Goal: Find specific page/section: Find specific page/section

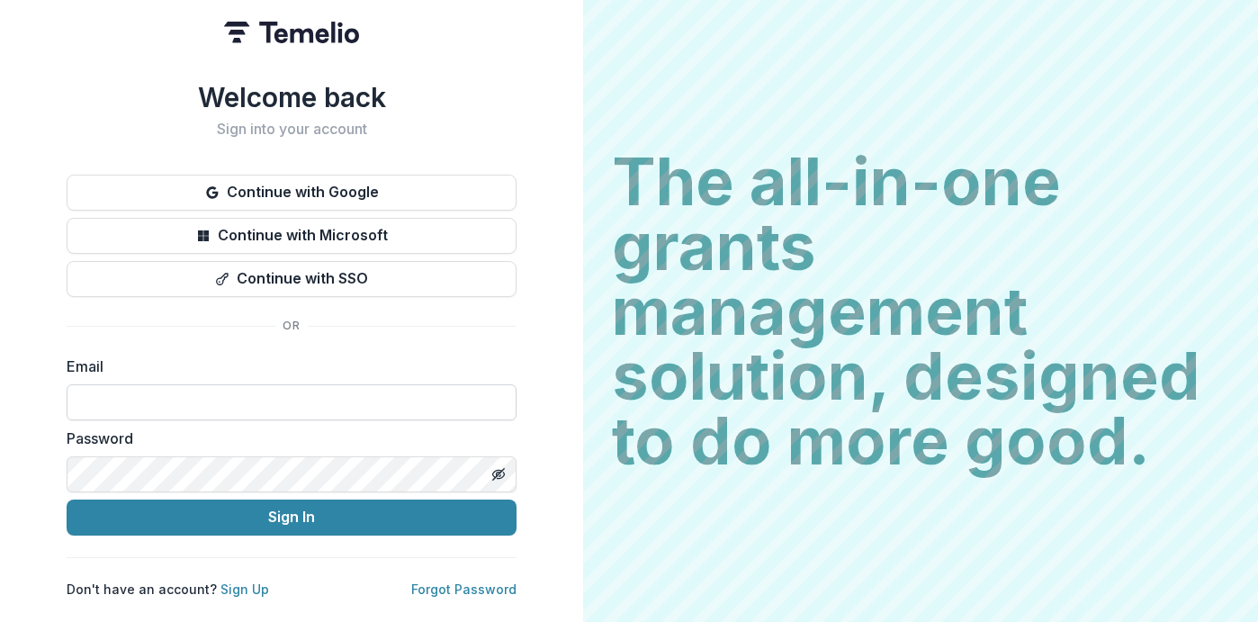
click at [248, 391] on input at bounding box center [292, 402] width 450 height 36
type input "**********"
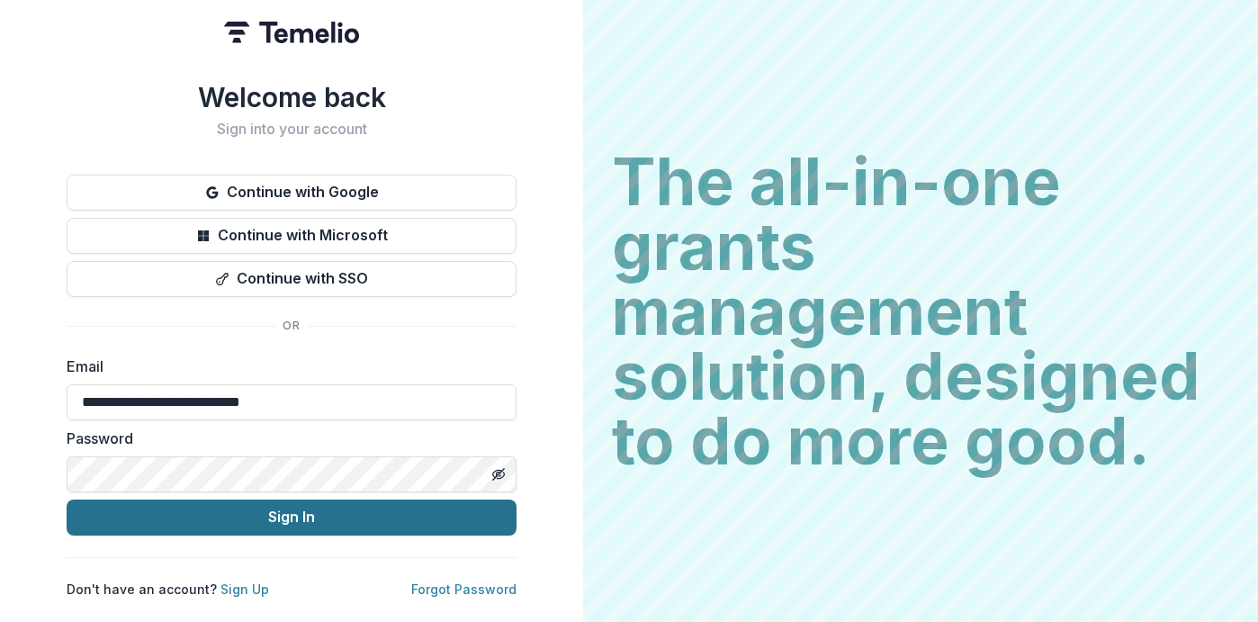
click at [284, 507] on button "Sign In" at bounding box center [292, 517] width 450 height 36
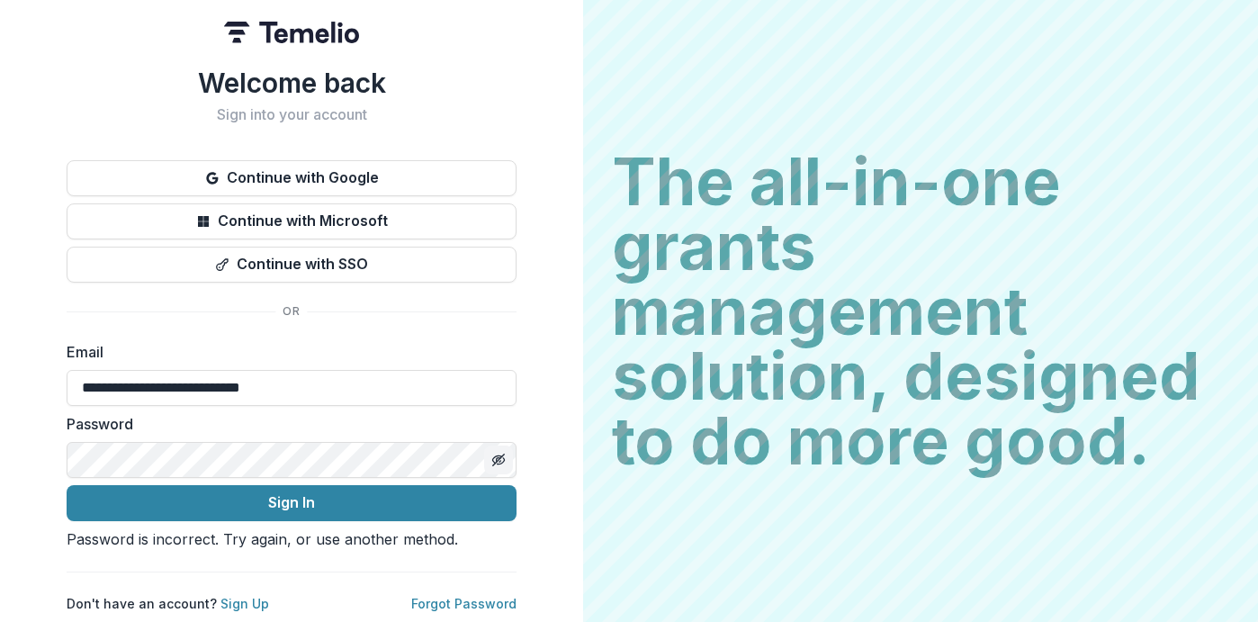
click at [498, 445] on button "Toggle password visibility" at bounding box center [498, 459] width 29 height 29
click at [493, 455] on icon "Toggle password visibility" at bounding box center [499, 459] width 12 height 8
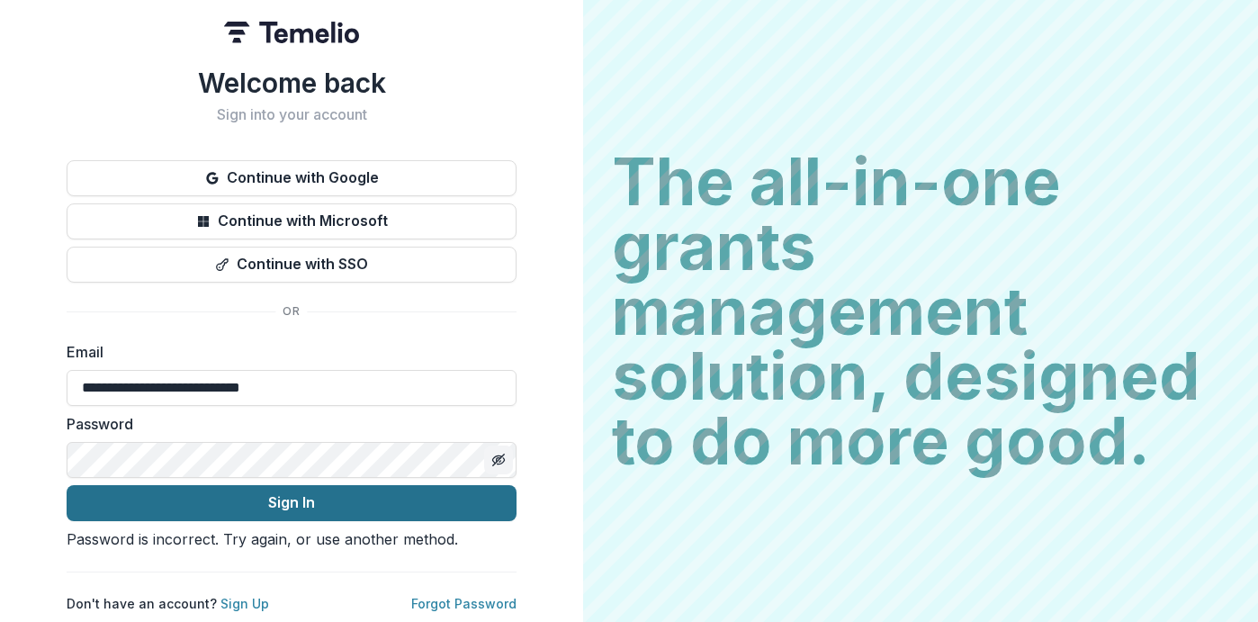
click at [333, 490] on button "Sign In" at bounding box center [292, 503] width 450 height 36
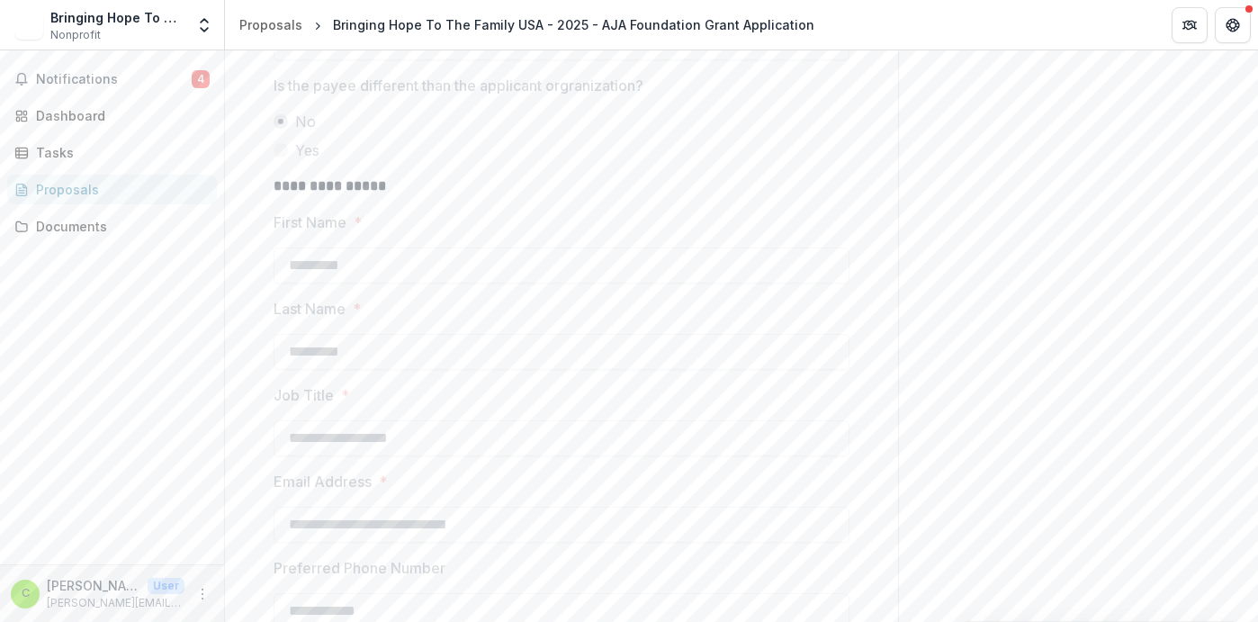
scroll to position [752, 0]
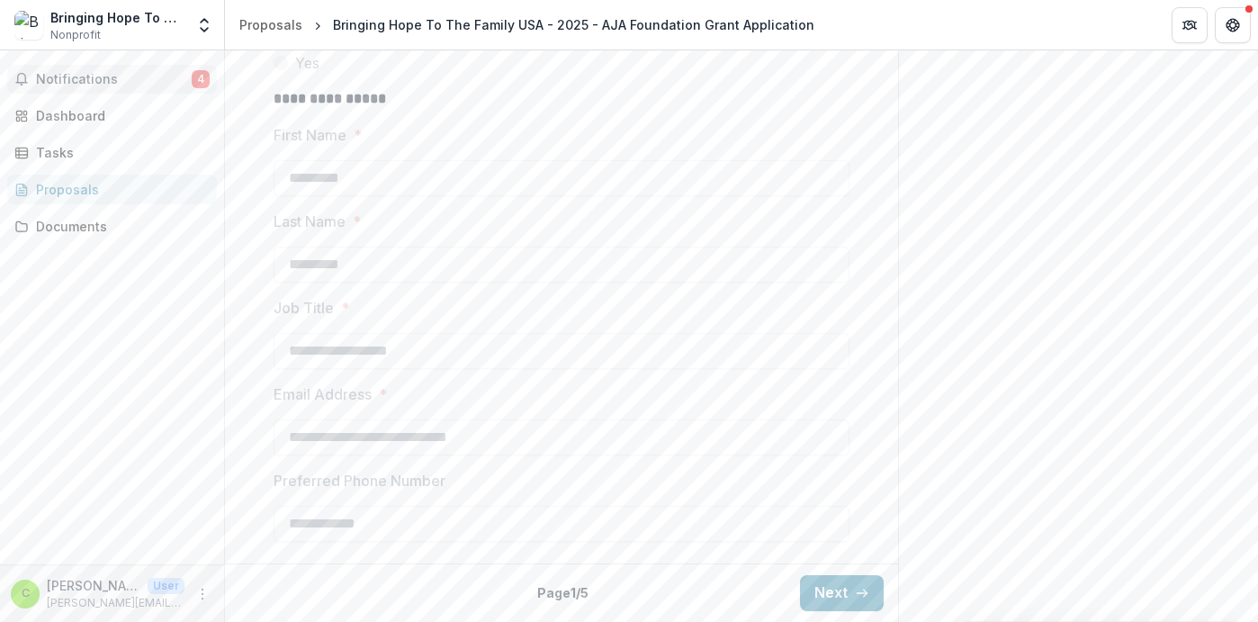
click at [81, 74] on span "Notifications" at bounding box center [114, 79] width 156 height 15
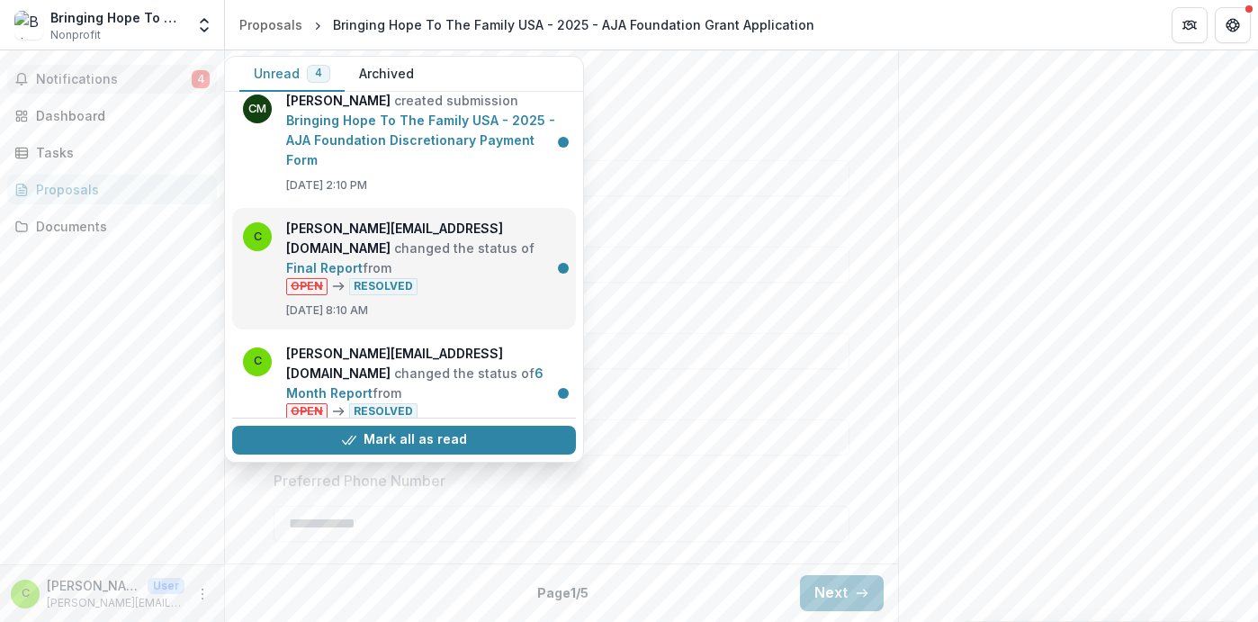
scroll to position [0, 0]
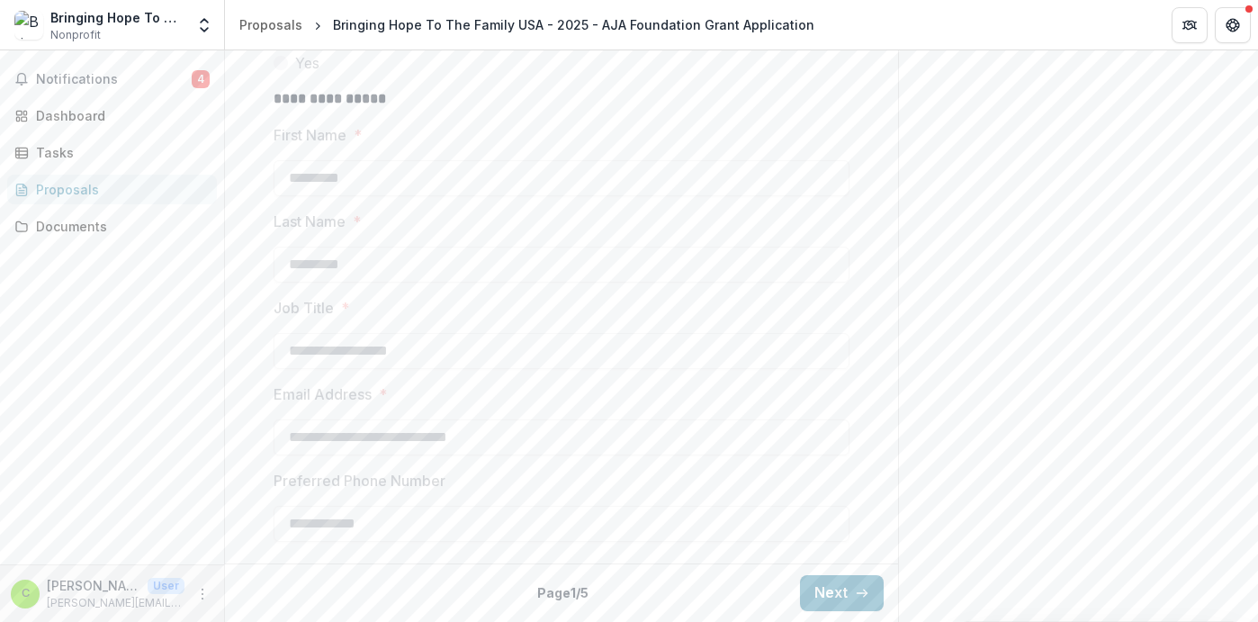
click at [778, 137] on label "First Name *" at bounding box center [556, 135] width 565 height 22
click at [65, 112] on div "Dashboard" at bounding box center [119, 115] width 166 height 19
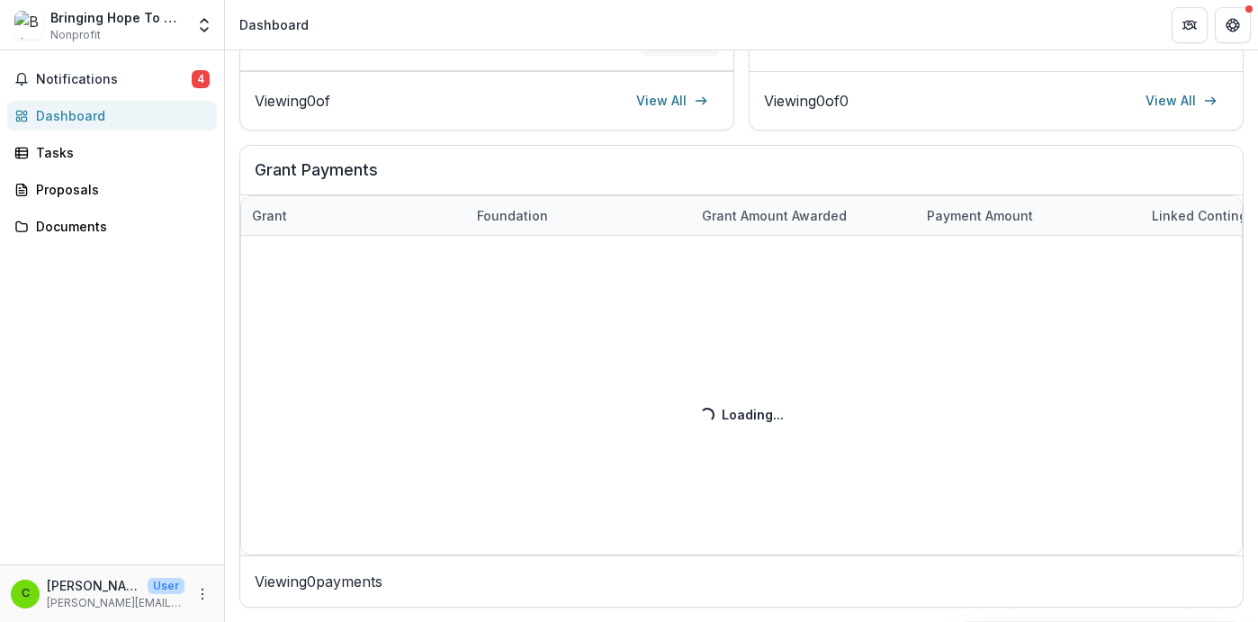
scroll to position [590, 0]
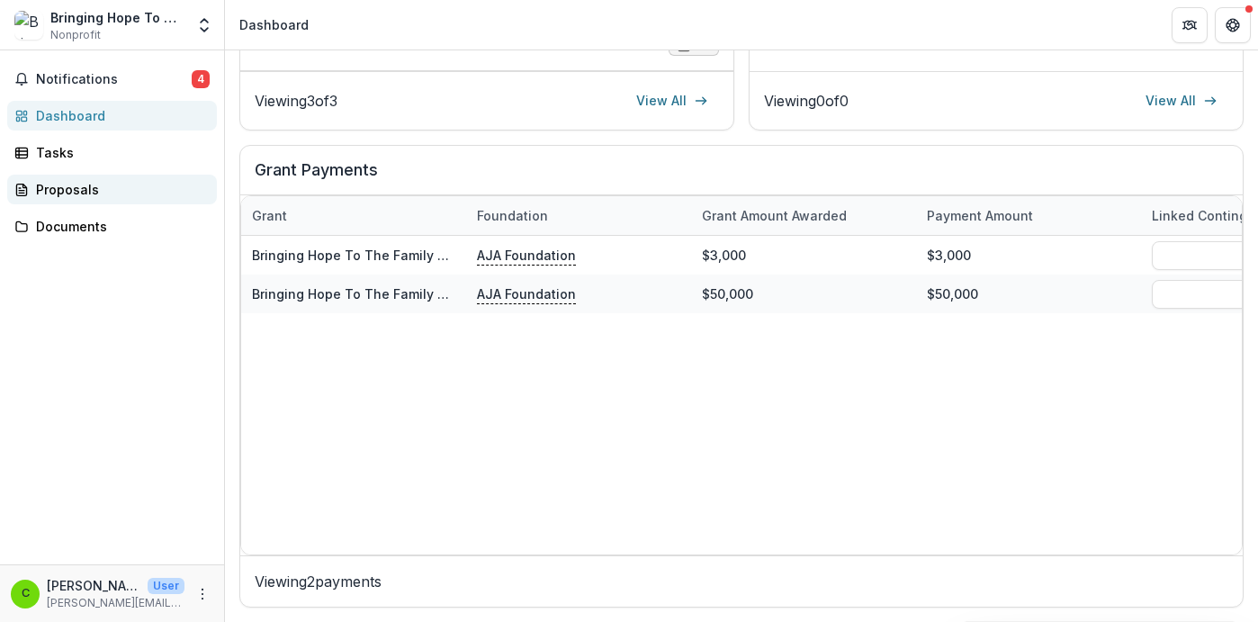
click at [74, 184] on div "Proposals" at bounding box center [119, 189] width 166 height 19
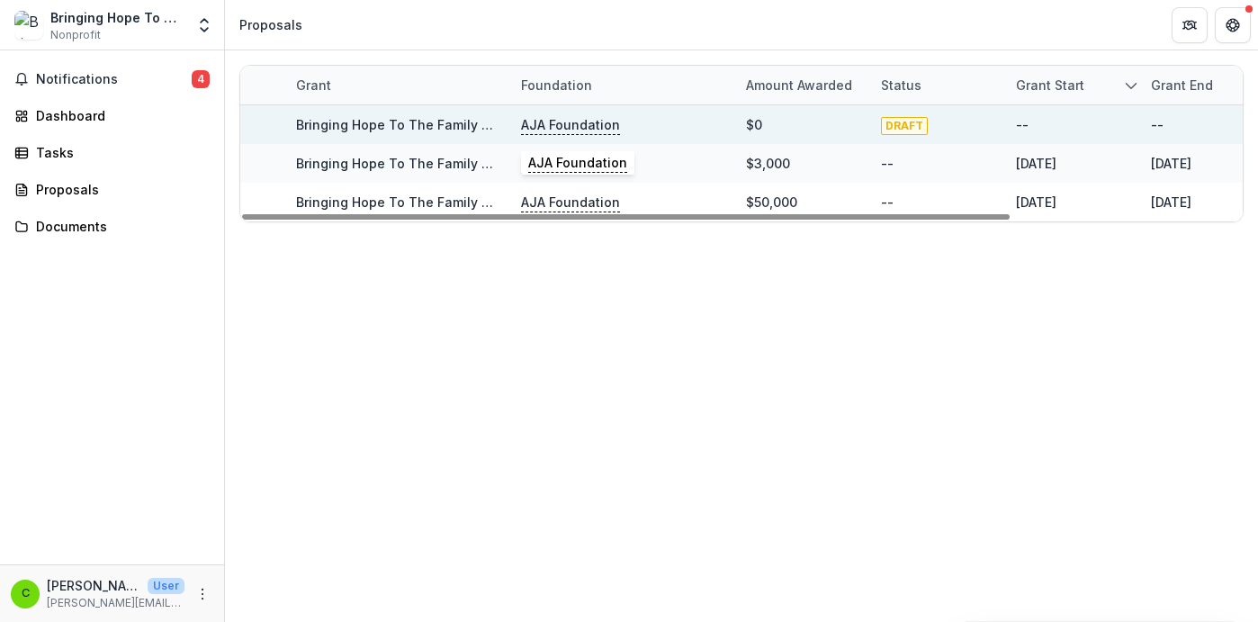
click at [578, 121] on p "AJA Foundation" at bounding box center [570, 125] width 99 height 20
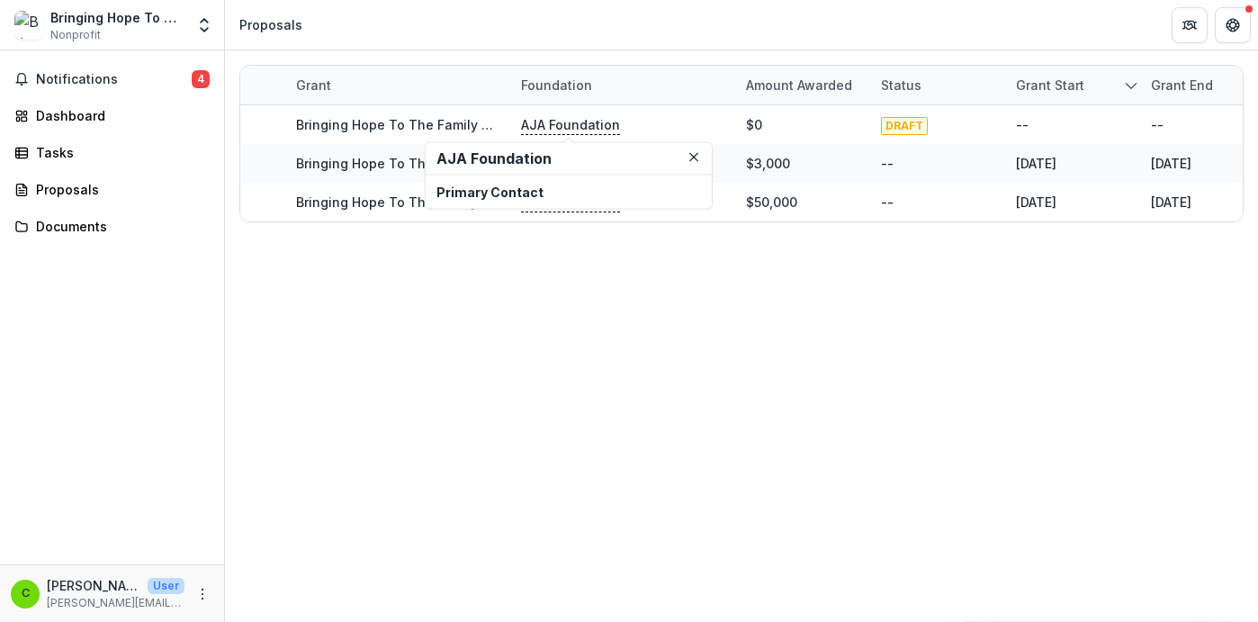
click at [512, 159] on h2 "AJA Foundation" at bounding box center [568, 158] width 265 height 17
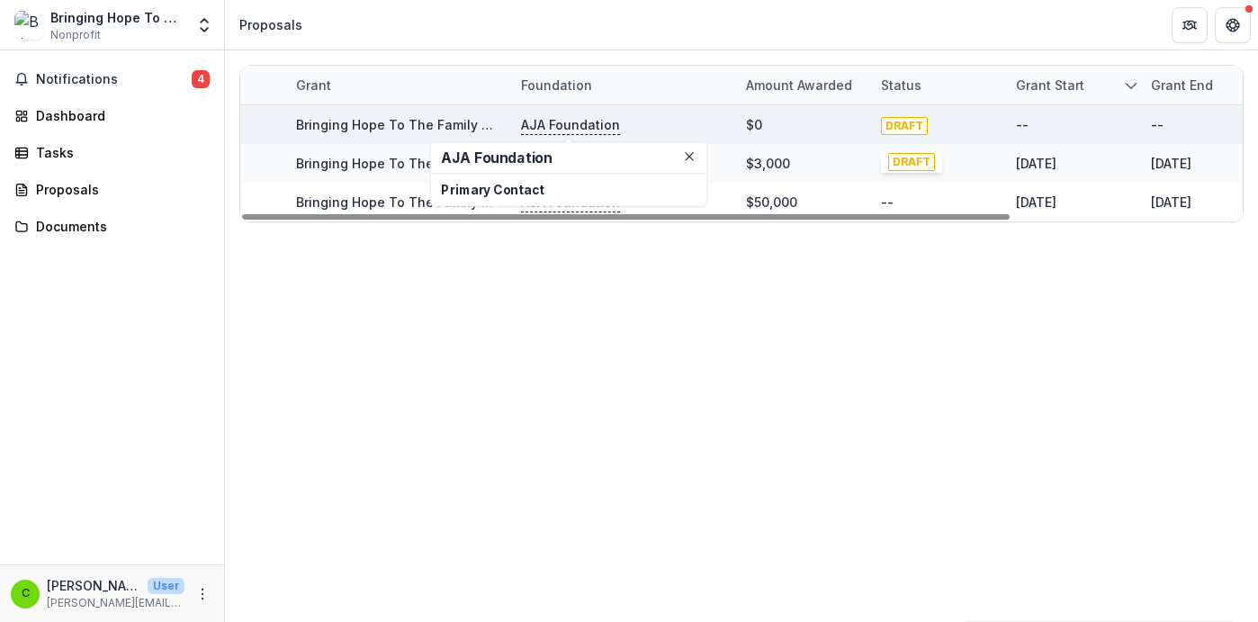
click at [902, 117] on span "DRAFT" at bounding box center [904, 126] width 47 height 18
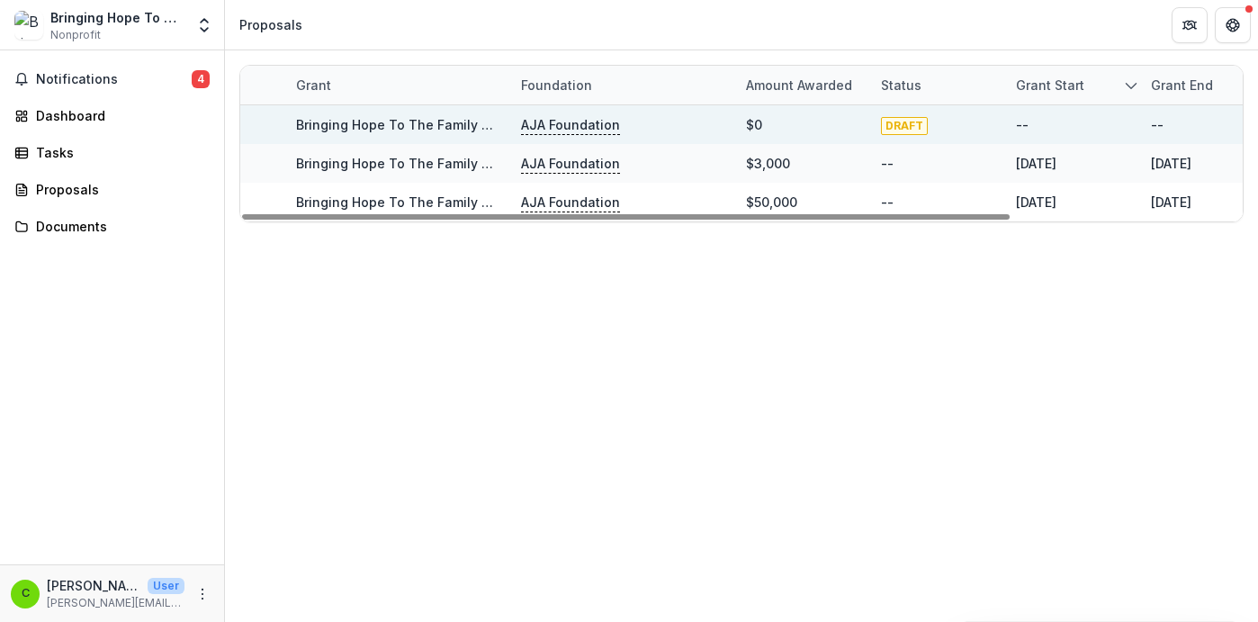
click at [902, 126] on span "DRAFT" at bounding box center [904, 126] width 47 height 18
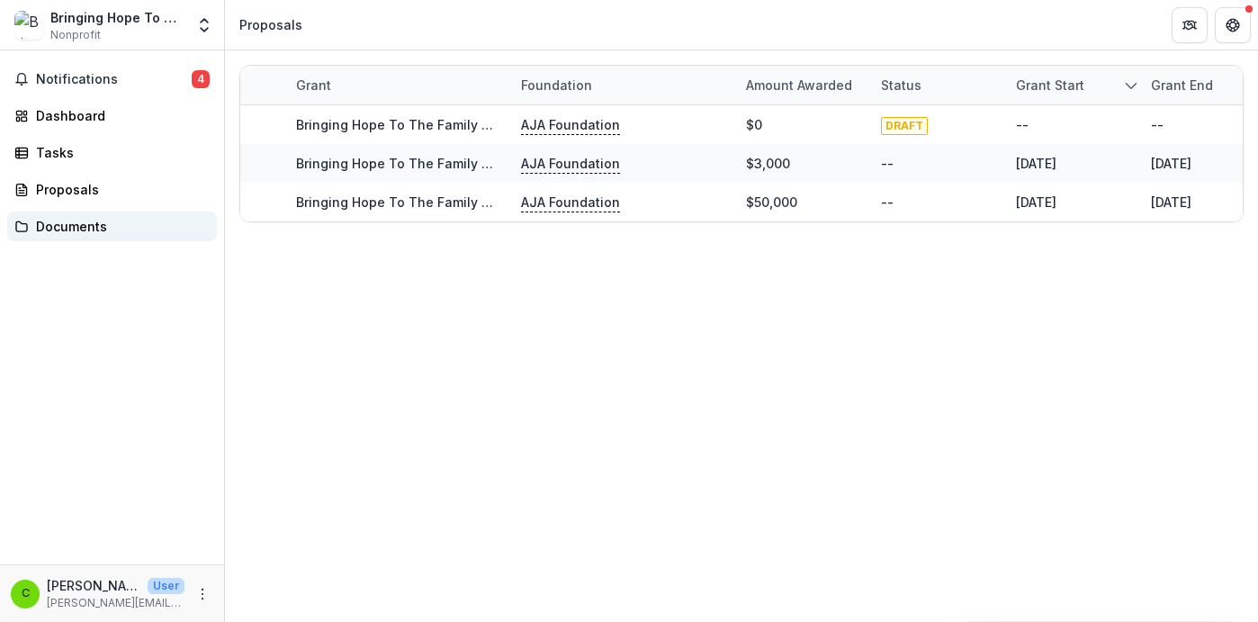
click at [84, 219] on div "Documents" at bounding box center [119, 226] width 166 height 19
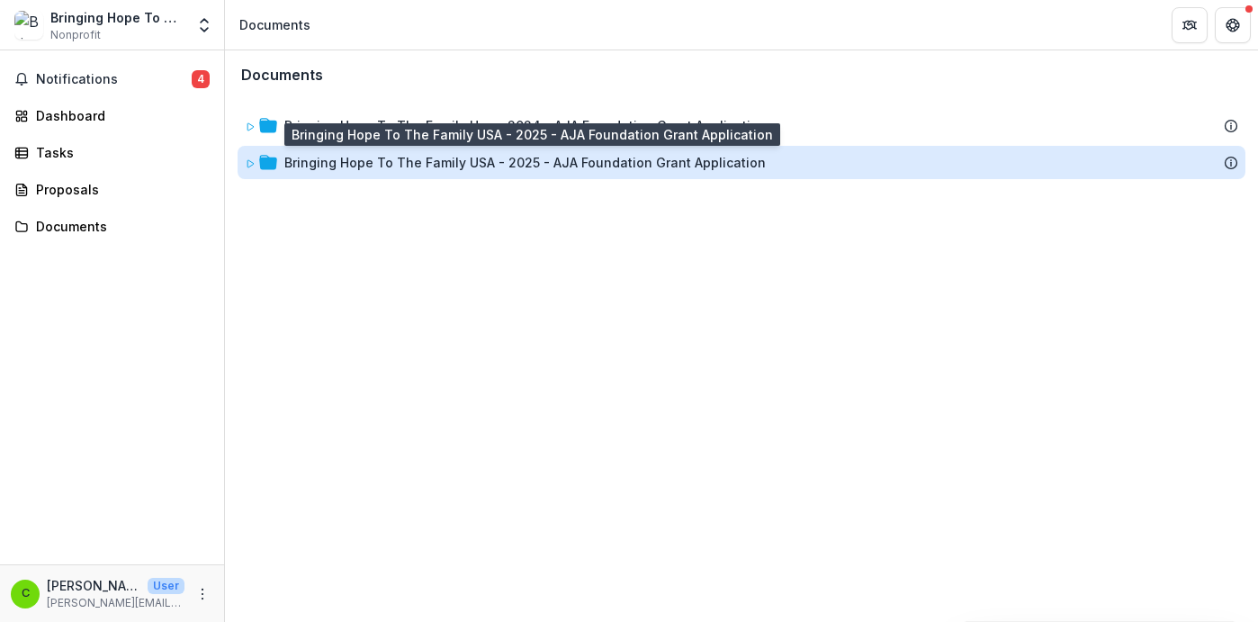
click at [552, 161] on div "Bringing Hope To The Family USA - 2025 - AJA Foundation Grant Application" at bounding box center [524, 162] width 481 height 19
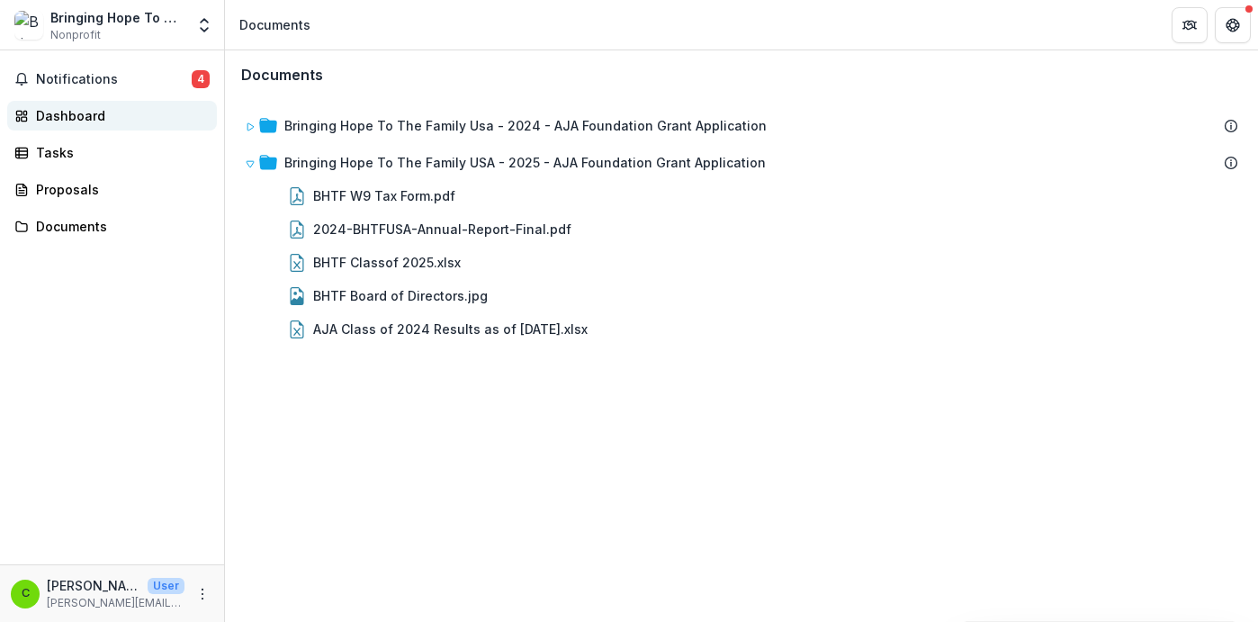
click at [91, 109] on div "Dashboard" at bounding box center [119, 115] width 166 height 19
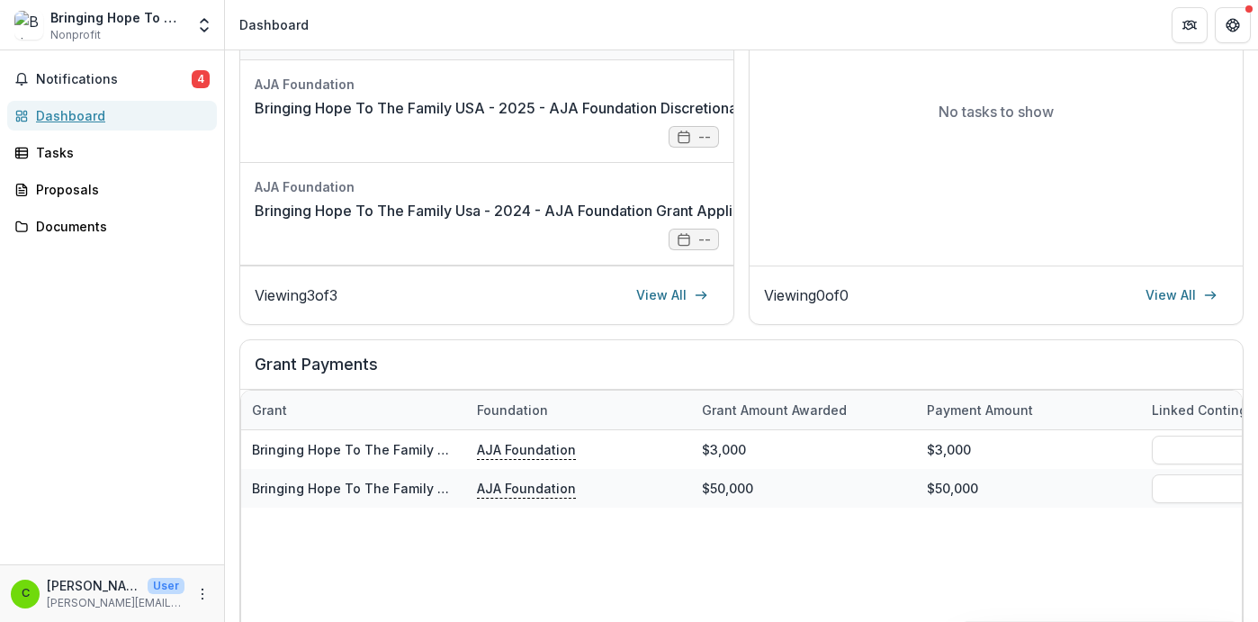
scroll to position [391, 0]
